Goal: Task Accomplishment & Management: Use online tool/utility

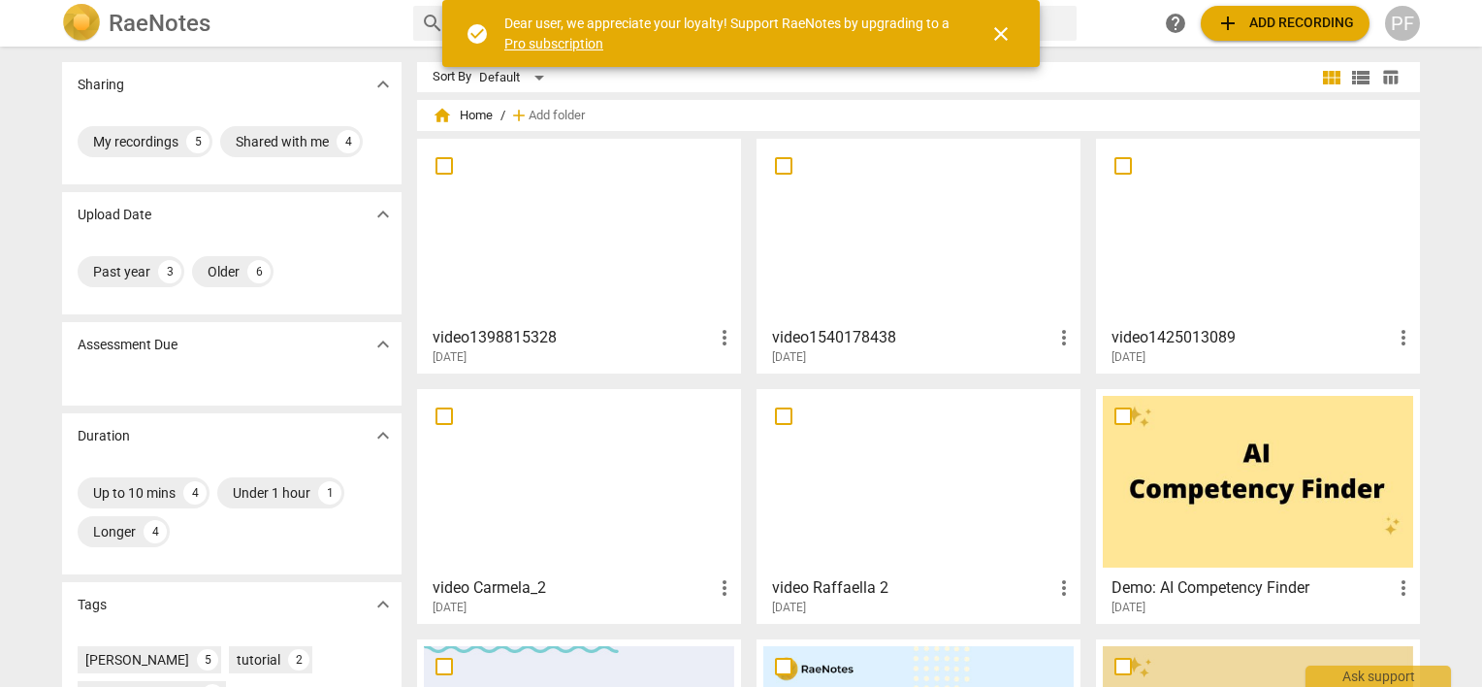
click at [527, 334] on h3 "video1398815328" at bounding box center [573, 337] width 280 height 23
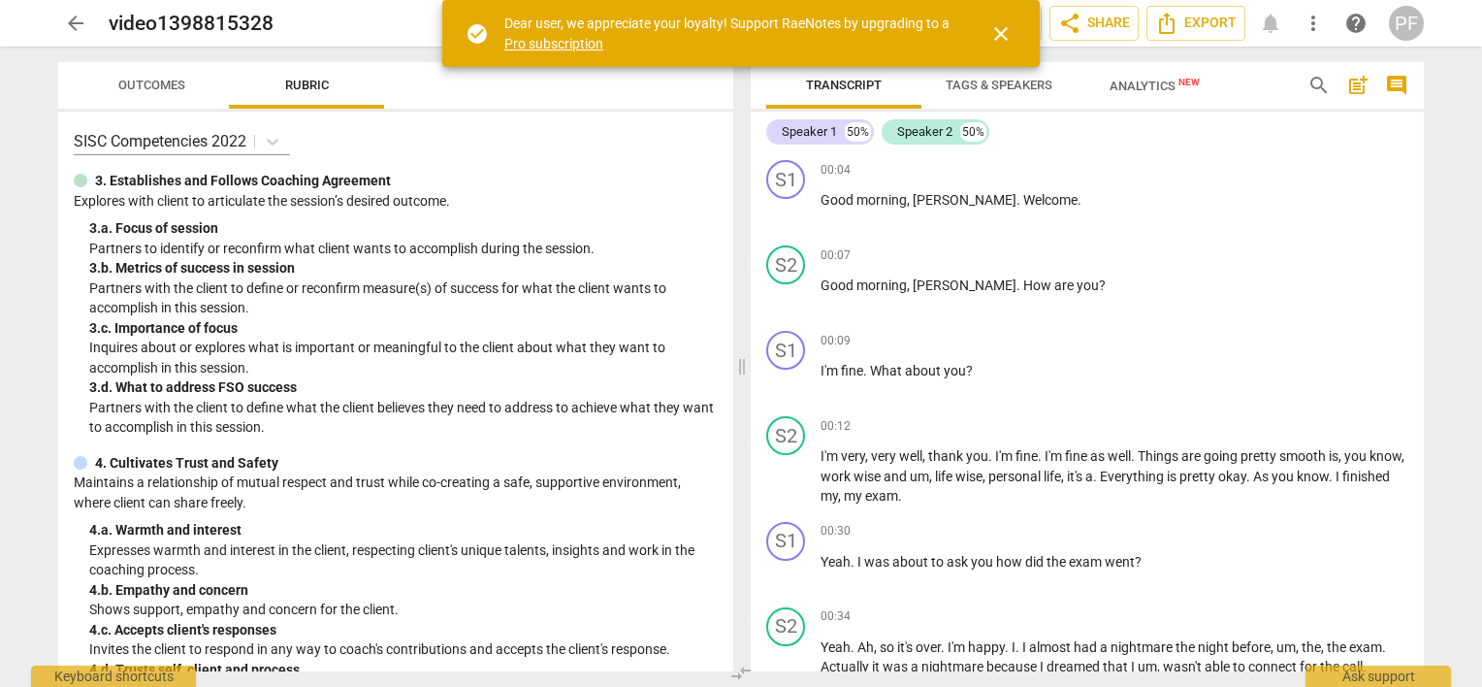
click at [607, 109] on div "Outcomes Rubric" at bounding box center [396, 85] width 644 height 47
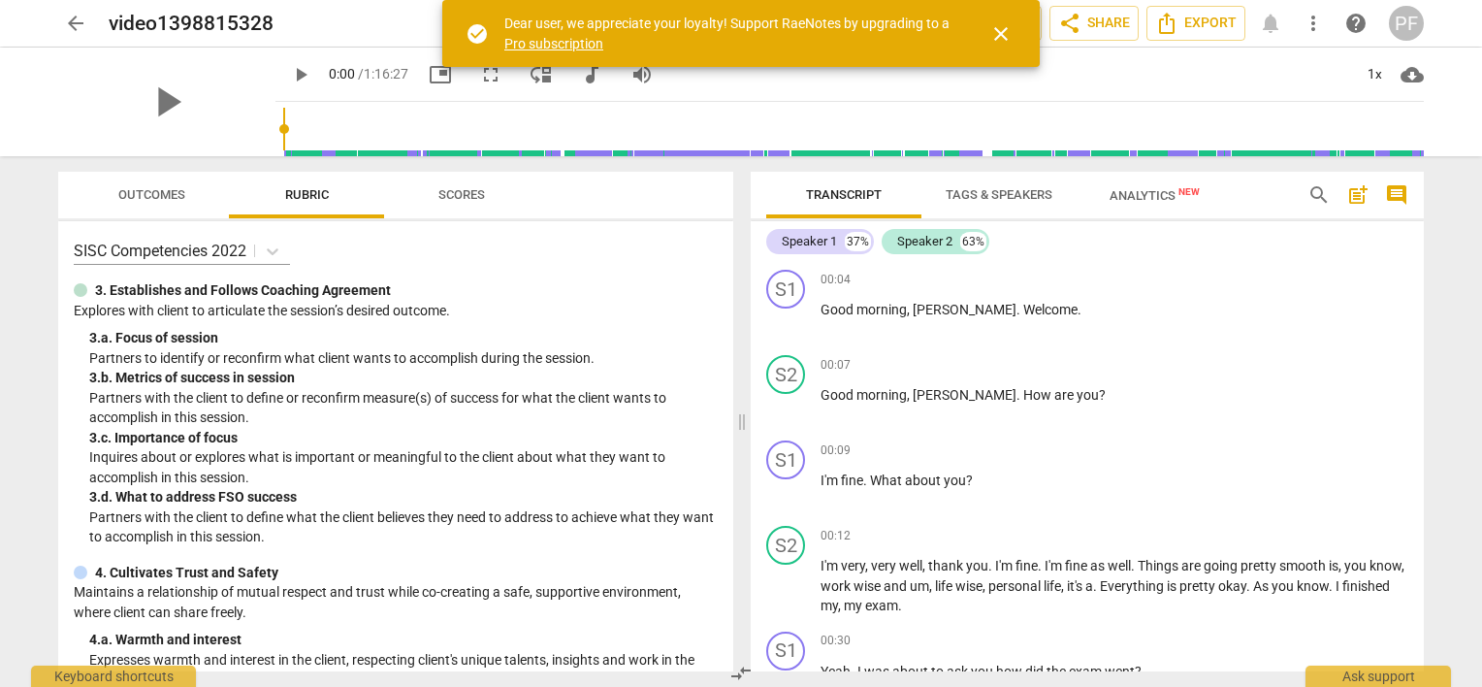
click at [1004, 27] on span "close" at bounding box center [1000, 33] width 23 height 23
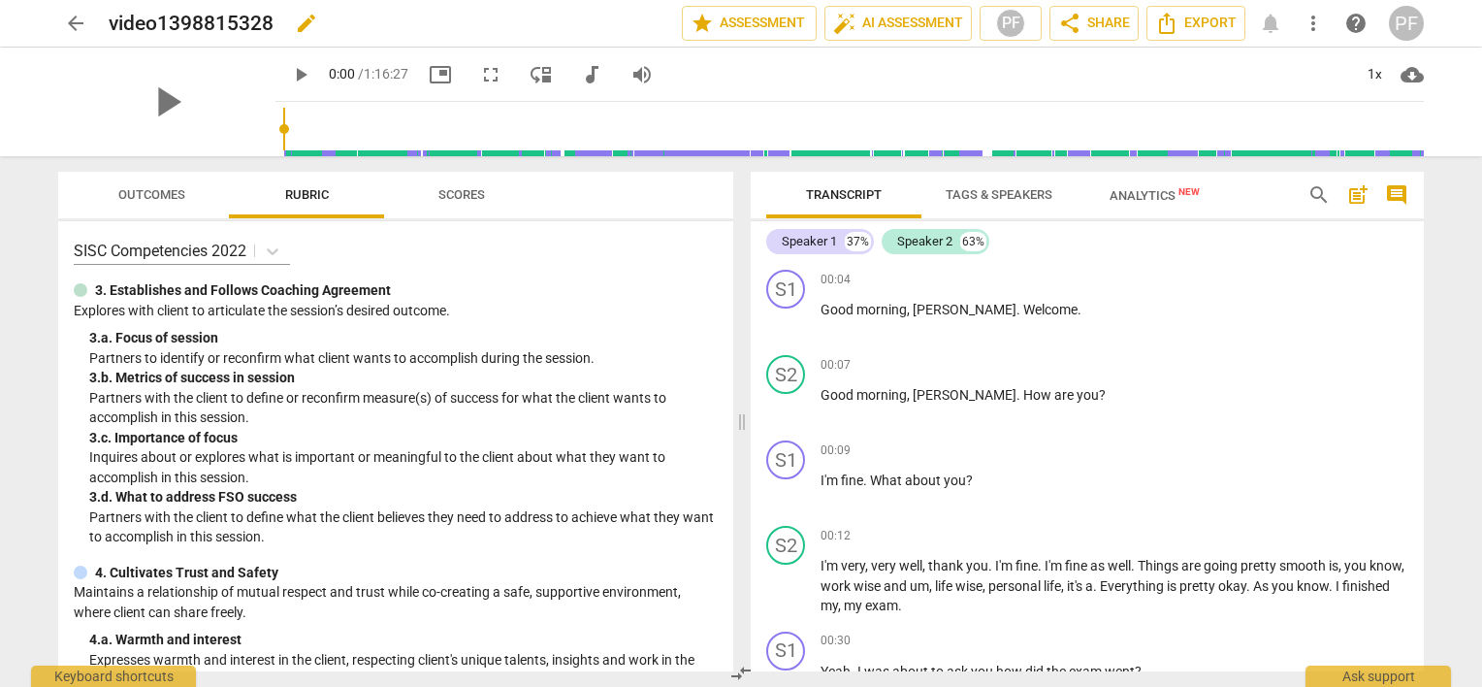
click at [203, 25] on h2 "video1398815328" at bounding box center [191, 24] width 165 height 24
click at [303, 19] on span "edit" at bounding box center [306, 23] width 23 height 23
drag, startPoint x: 303, startPoint y: 23, endPoint x: 96, endPoint y: 13, distance: 206.9
click at [96, 13] on div "arrow_back video1398815328 done clear star Assessment auto_fix_high AI Assessme…" at bounding box center [741, 23] width 1366 height 37
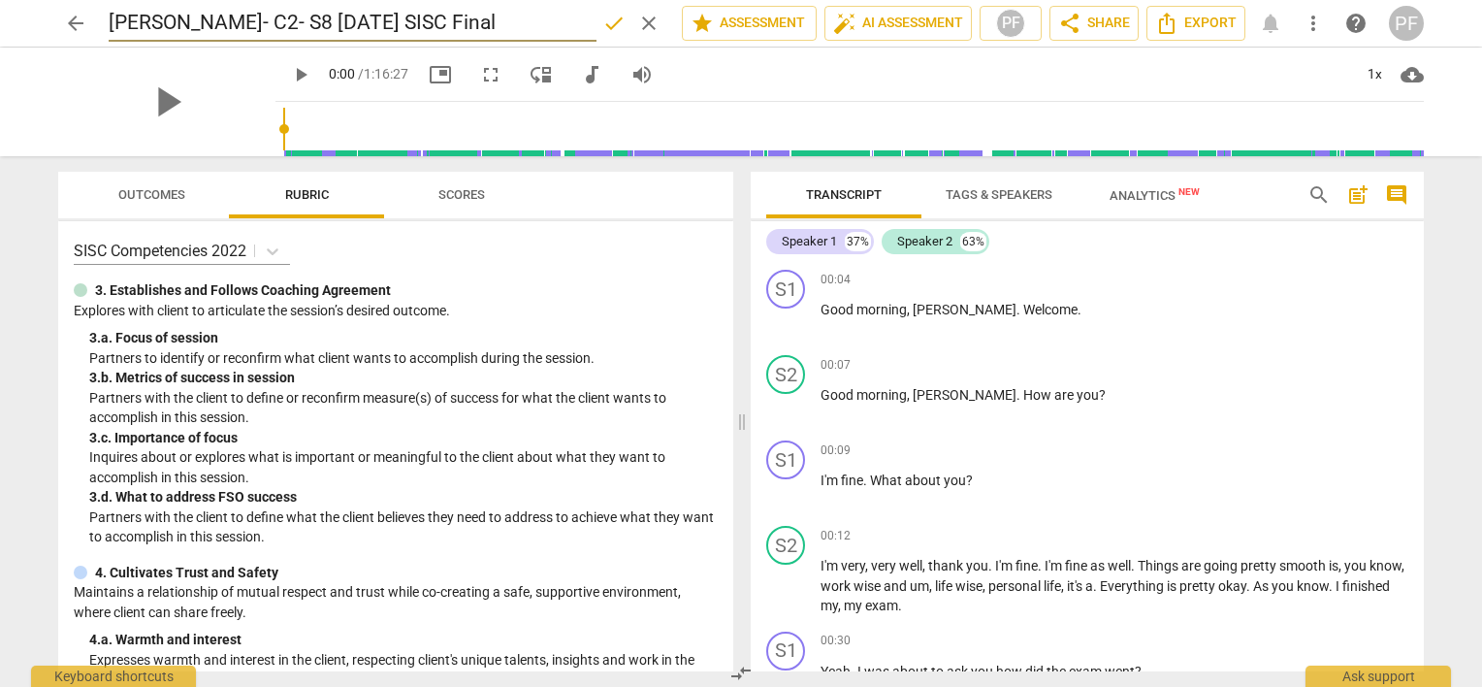
click at [279, 15] on input "[PERSON_NAME]- C2- S8 [DATE] SISC Final" at bounding box center [353, 23] width 488 height 37
click at [276, 19] on input "[PERSON_NAME]- C2- S9 [DATE] SISC Final" at bounding box center [353, 23] width 488 height 37
type input "[PERSON_NAME]- C2- S8 [DATE] SISC Final"
click at [569, 275] on div "SISC Competencies 2022 3. Establishes and Follows Coaching Agreement Explores w…" at bounding box center [395, 446] width 675 height 450
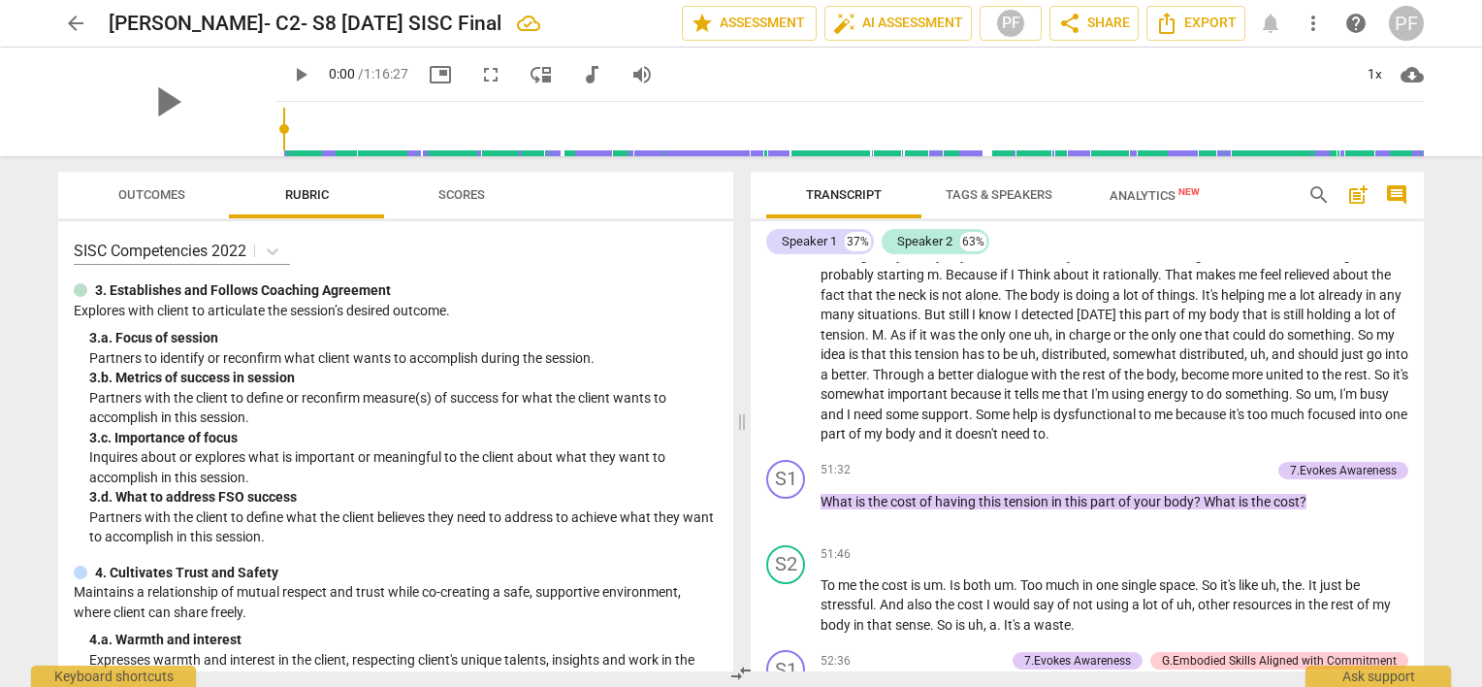
scroll to position [9355, 0]
